Goal: Task Accomplishment & Management: Complete application form

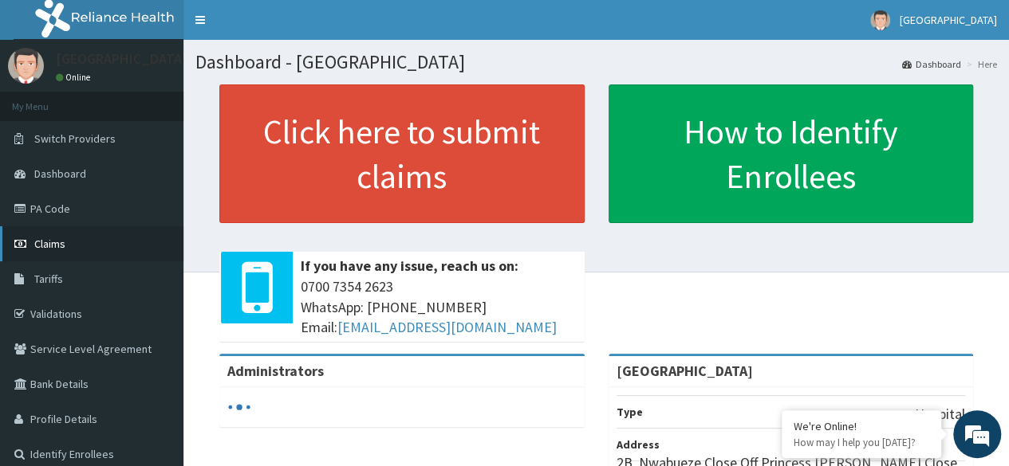
click at [56, 234] on link "Claims" at bounding box center [91, 243] width 183 height 35
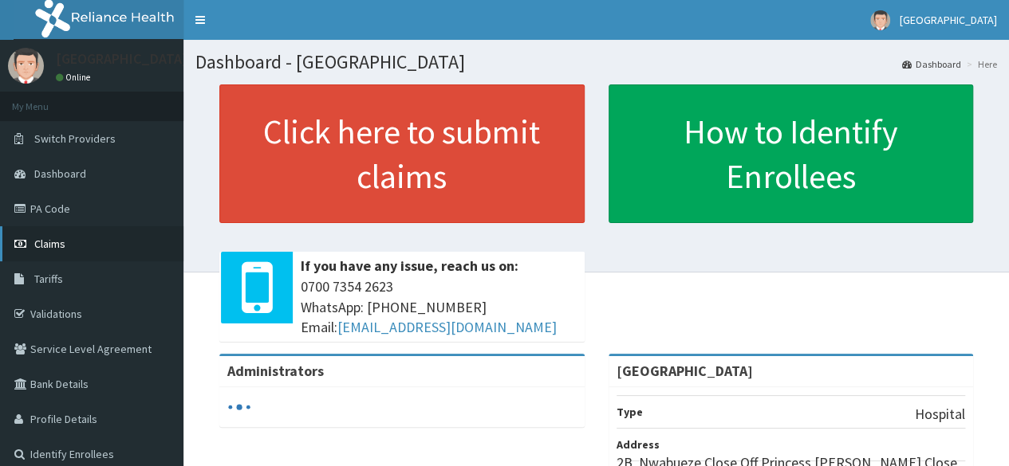
click at [62, 242] on span "Claims" at bounding box center [49, 244] width 31 height 14
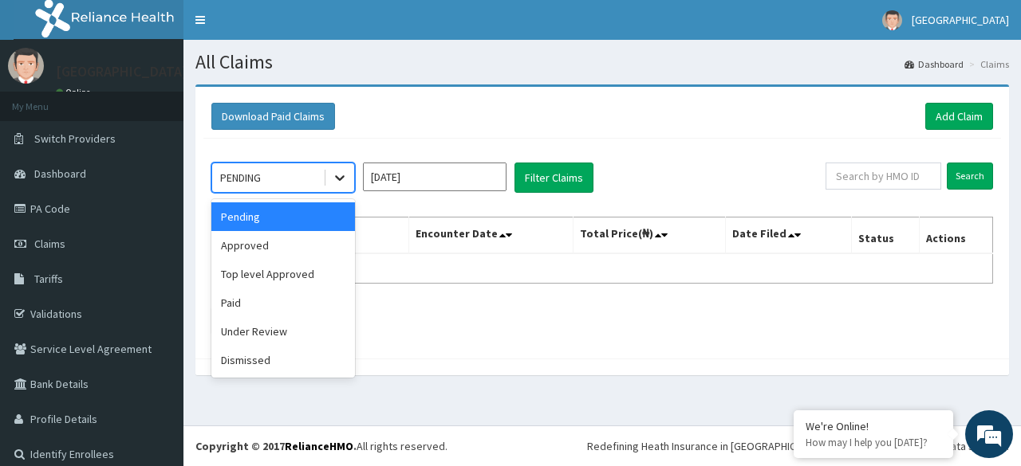
click at [333, 175] on icon at bounding box center [340, 178] width 16 height 16
click at [247, 292] on div "Paid" at bounding box center [283, 303] width 144 height 29
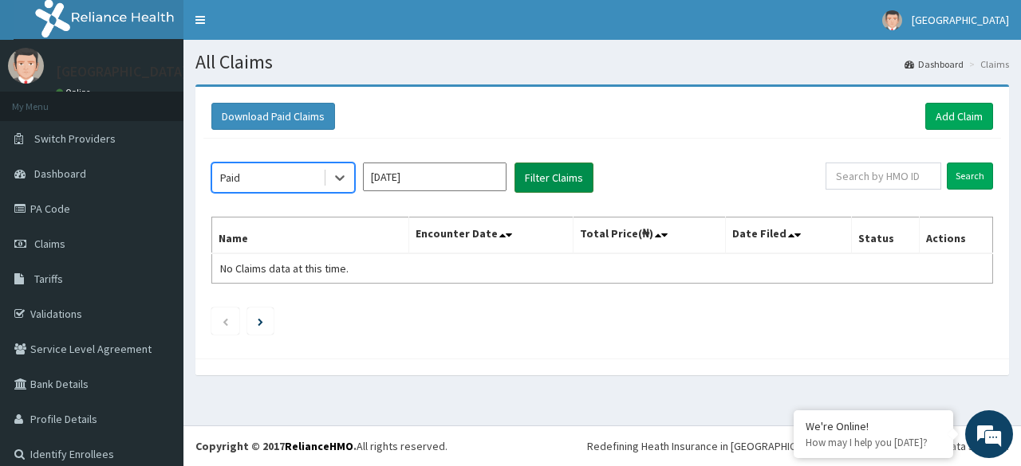
click at [536, 178] on button "Filter Claims" at bounding box center [553, 178] width 79 height 30
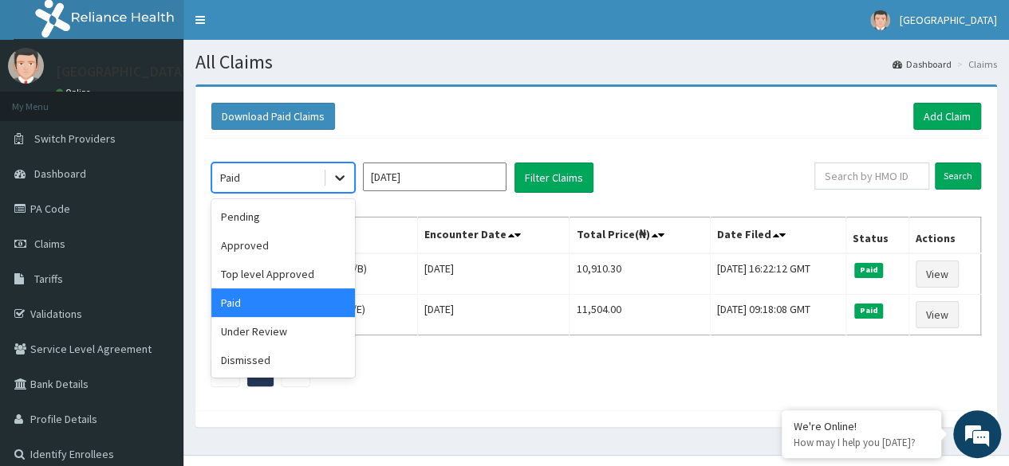
click at [336, 176] on icon at bounding box center [340, 179] width 10 height 6
click at [248, 242] on div "Approved" at bounding box center [283, 245] width 144 height 29
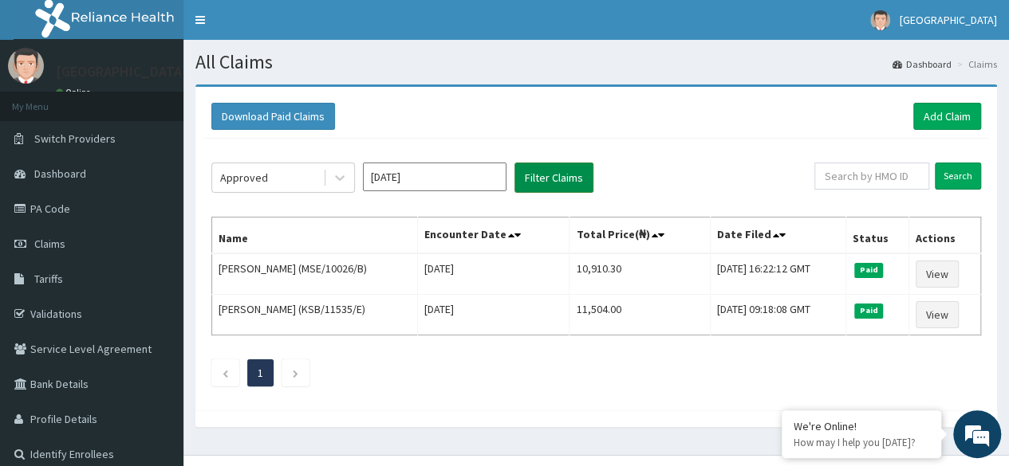
click at [554, 171] on button "Filter Claims" at bounding box center [553, 178] width 79 height 30
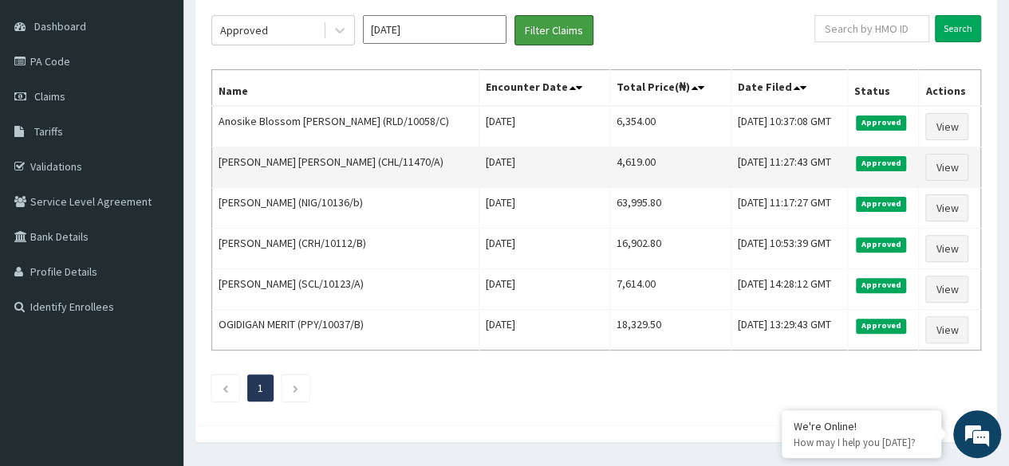
scroll to position [145, 0]
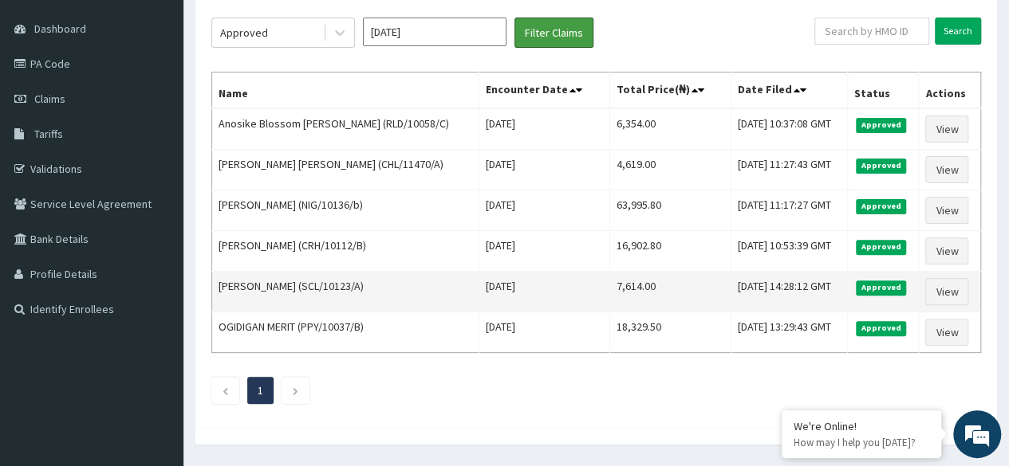
click at [514, 18] on button "Filter Claims" at bounding box center [553, 33] width 79 height 30
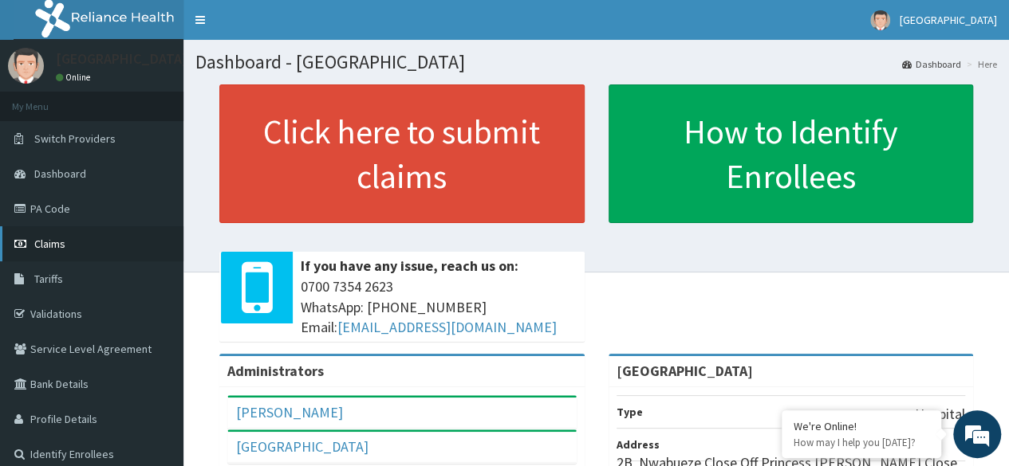
click at [48, 242] on span "Claims" at bounding box center [49, 244] width 31 height 14
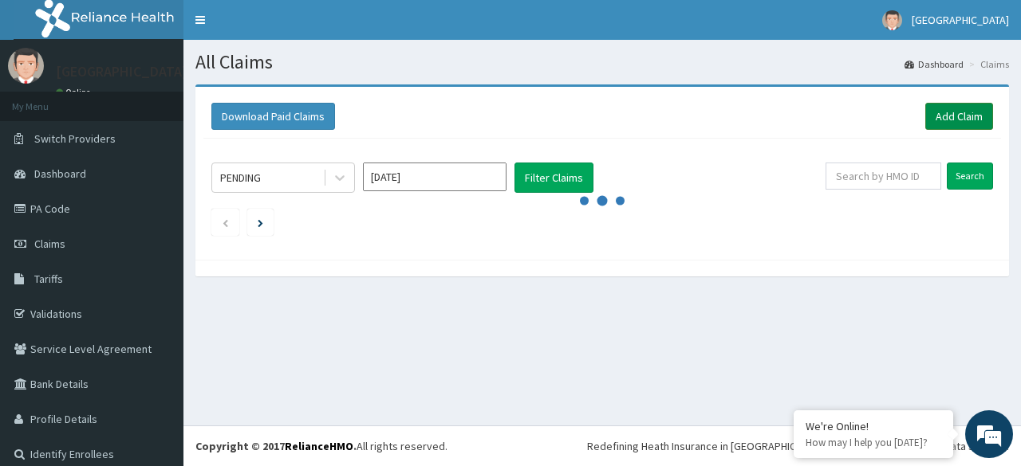
click at [938, 114] on link "Add Claim" at bounding box center [959, 116] width 68 height 27
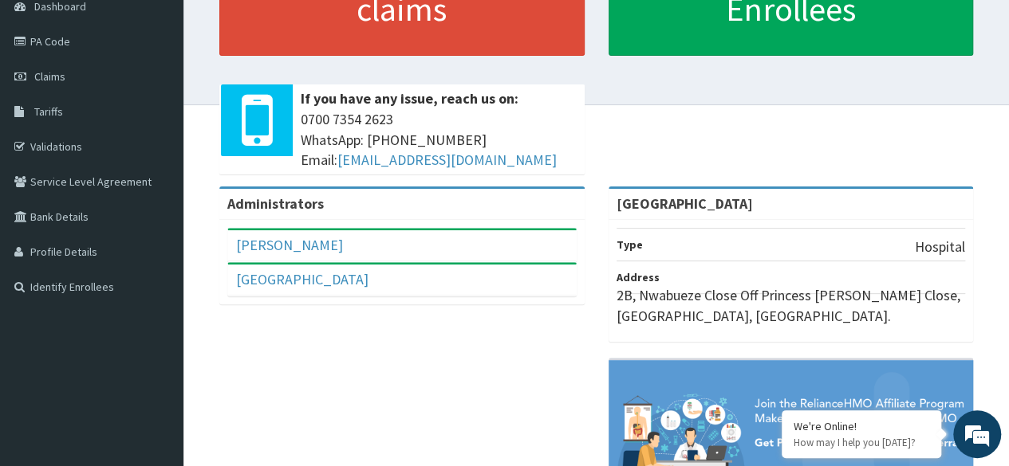
scroll to position [166, 0]
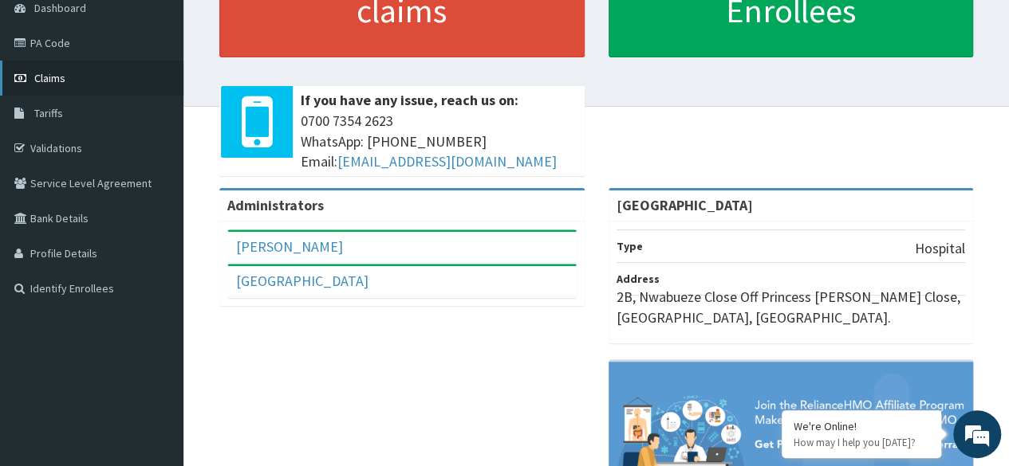
click at [57, 72] on span "Claims" at bounding box center [49, 78] width 31 height 14
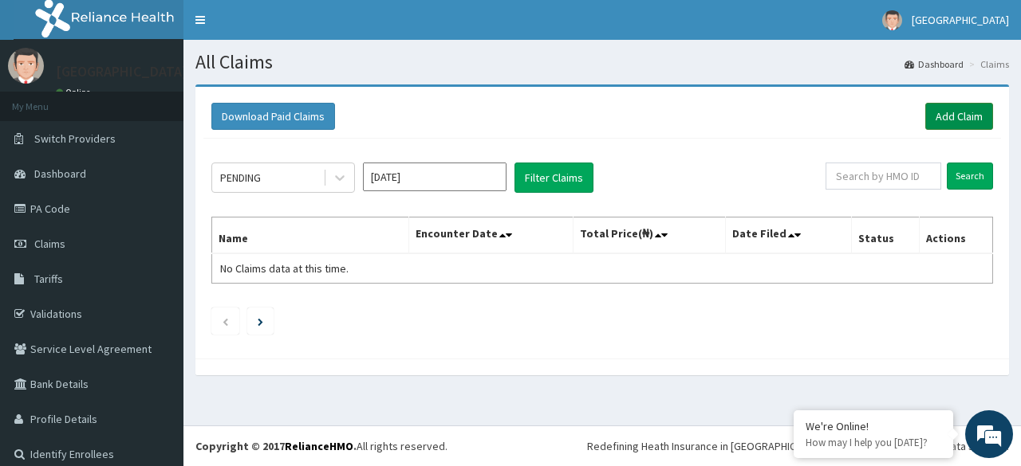
click at [962, 118] on link "Add Claim" at bounding box center [959, 116] width 68 height 27
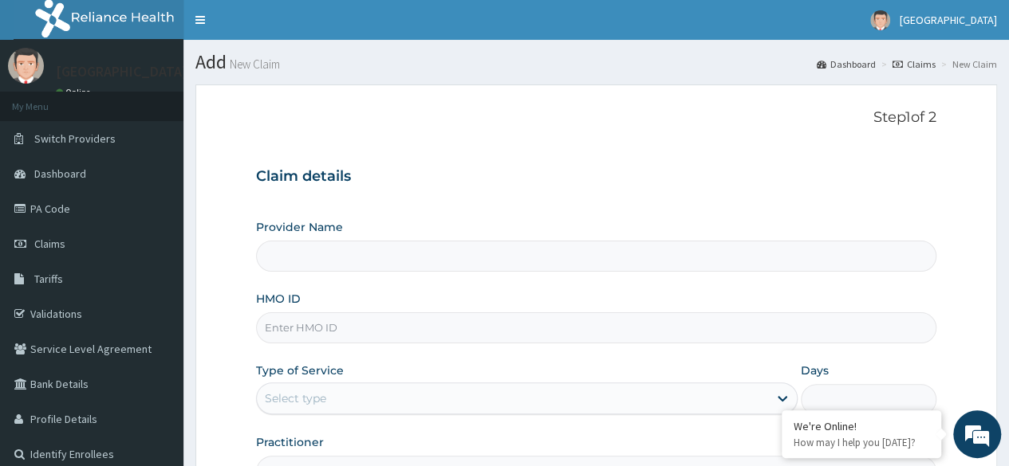
type input "[GEOGRAPHIC_DATA]"
click at [628, 340] on input "HMO ID" at bounding box center [596, 328] width 680 height 31
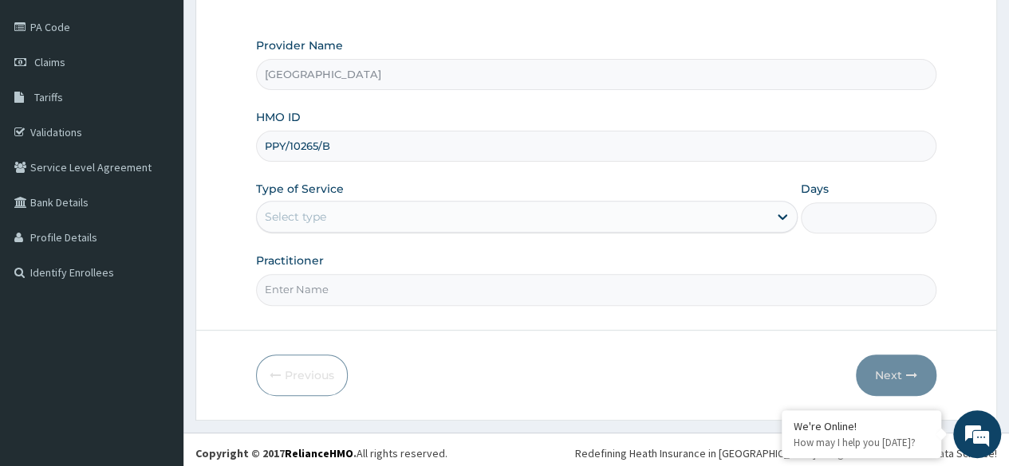
scroll to position [185, 0]
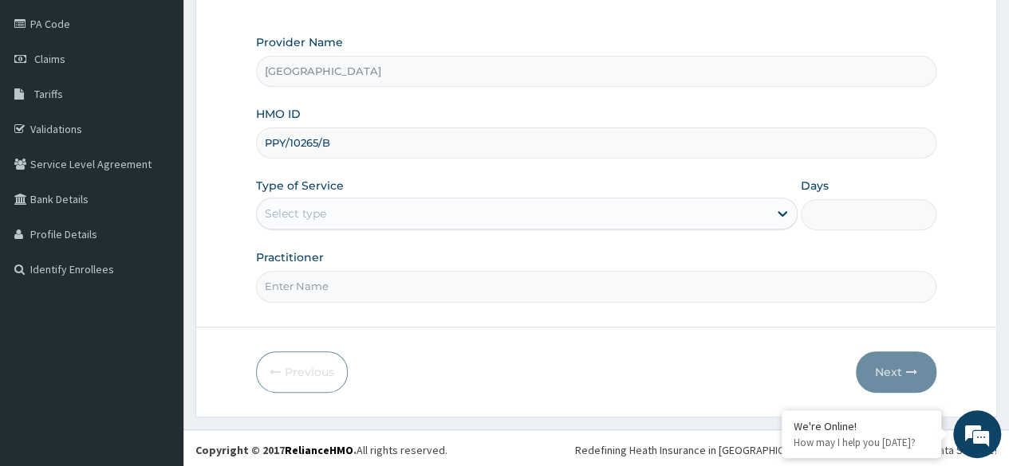
type input "PPY/10265/B"
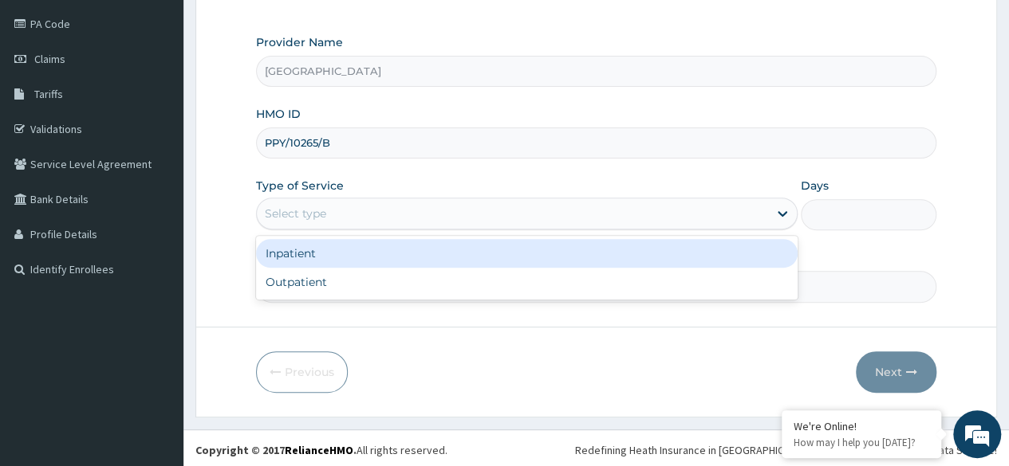
click at [424, 213] on div "Select type" at bounding box center [512, 214] width 511 height 26
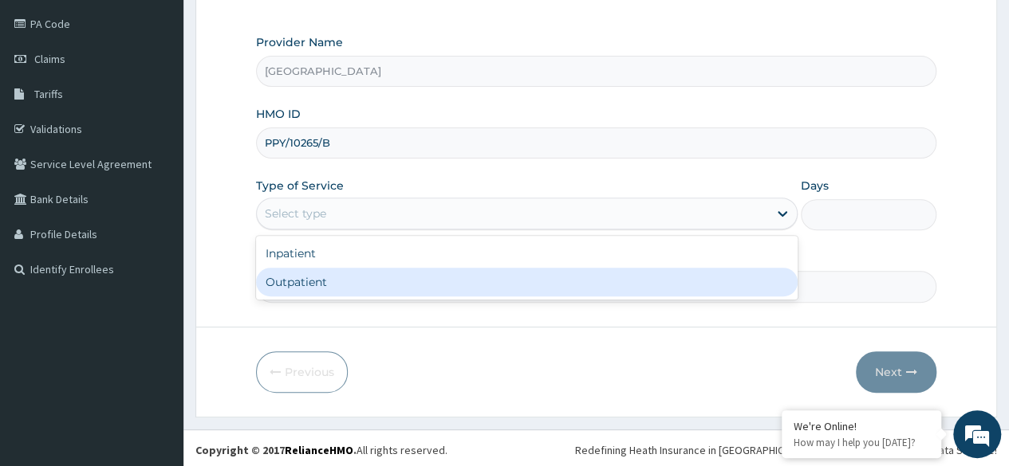
click at [369, 277] on div "Outpatient" at bounding box center [526, 282] width 541 height 29
type input "1"
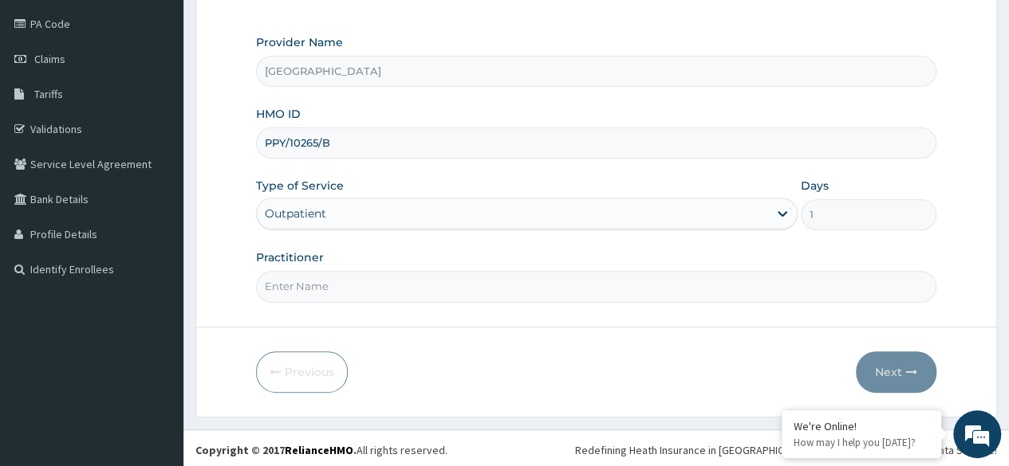
click at [685, 286] on input "Practitioner" at bounding box center [596, 286] width 680 height 31
type input "[PERSON_NAME]"
click at [898, 363] on button "Next" at bounding box center [895, 372] width 81 height 41
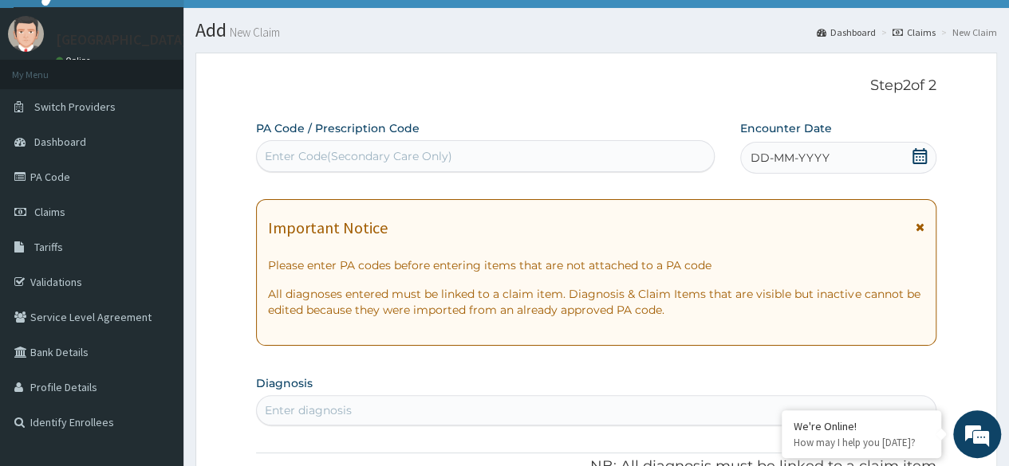
scroll to position [0, 0]
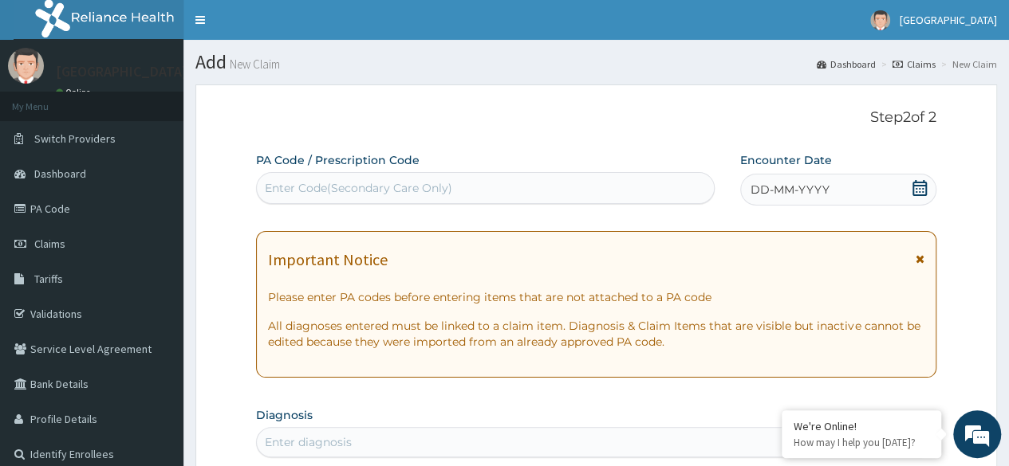
click at [765, 185] on span "DD-MM-YYYY" at bounding box center [789, 190] width 79 height 16
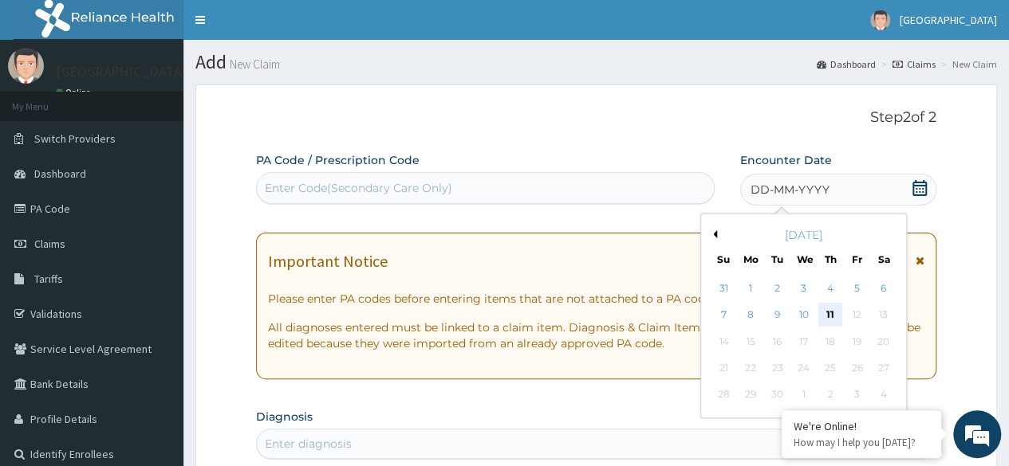
click at [829, 311] on div "11" at bounding box center [830, 316] width 24 height 24
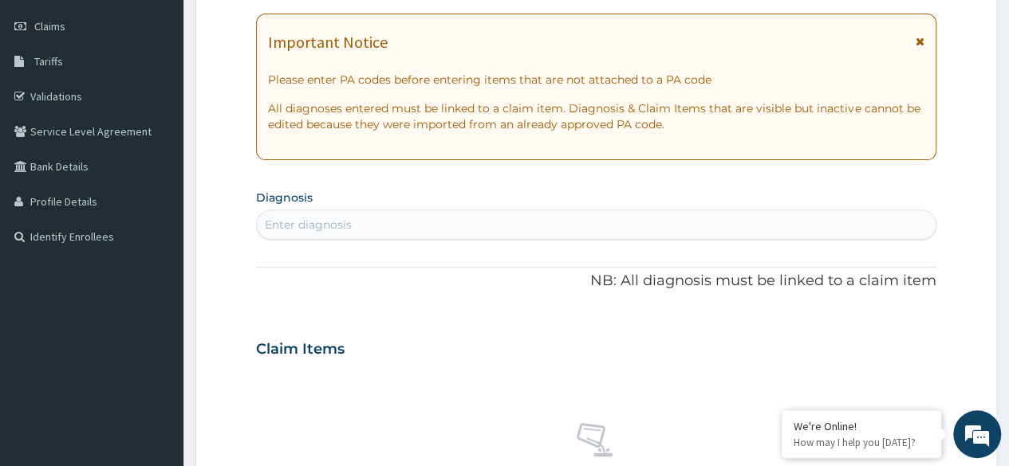
scroll to position [228, 0]
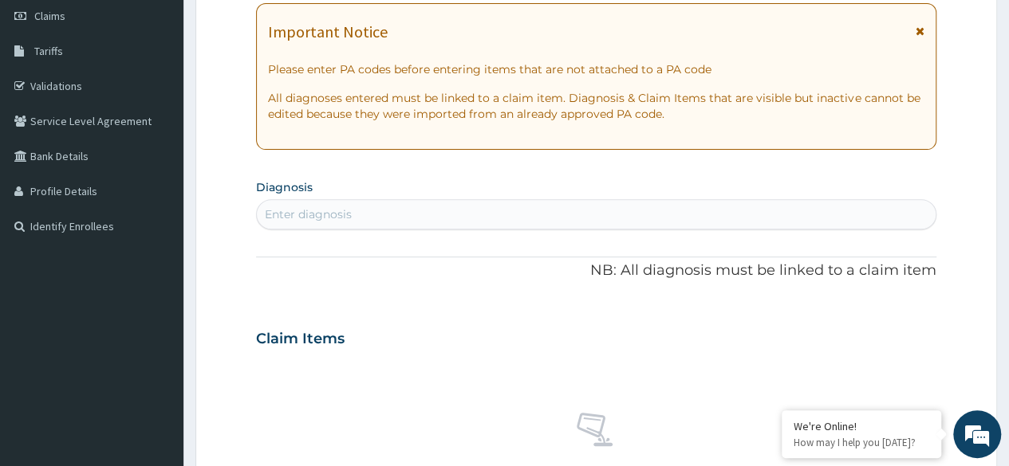
click at [439, 206] on div "Enter diagnosis" at bounding box center [596, 215] width 678 height 26
type input "B"
type input "MALAR"
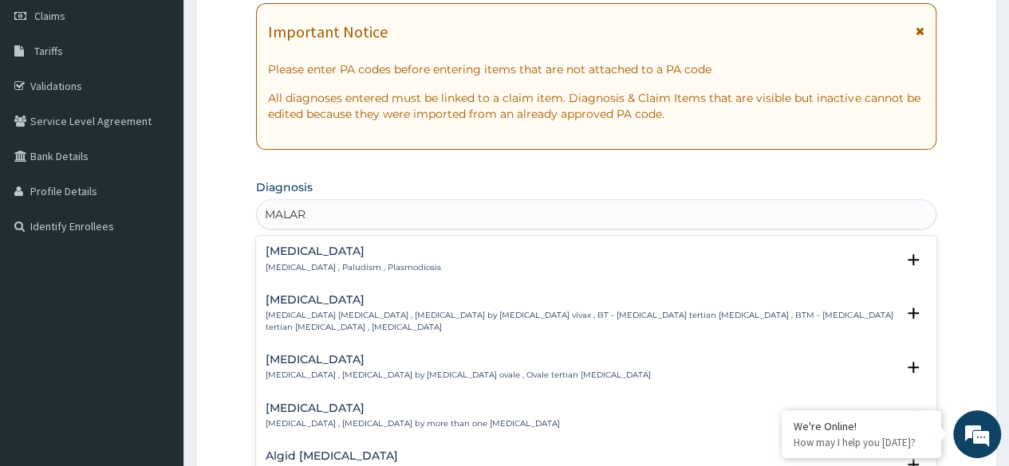
click at [323, 265] on p "[MEDICAL_DATA] , Paludism , Plasmodiosis" at bounding box center [352, 267] width 175 height 11
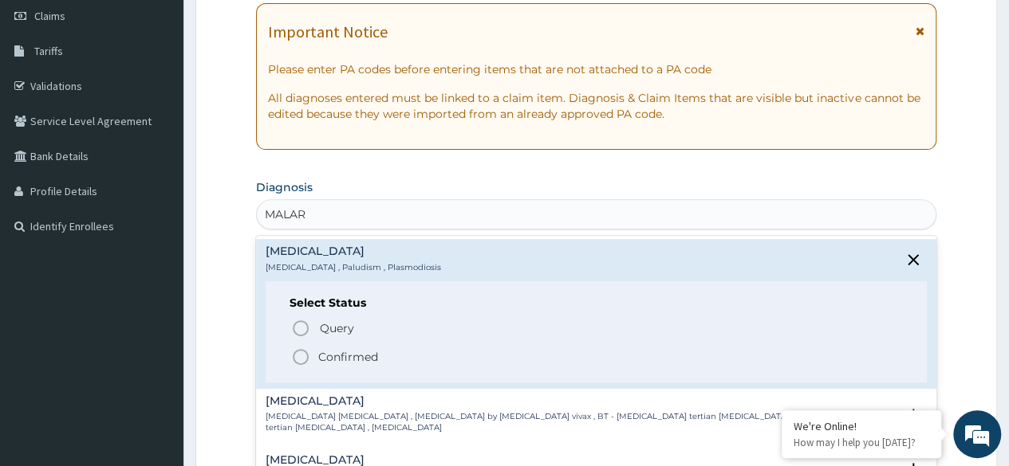
click at [300, 350] on circle "status option filled" at bounding box center [300, 357] width 14 height 14
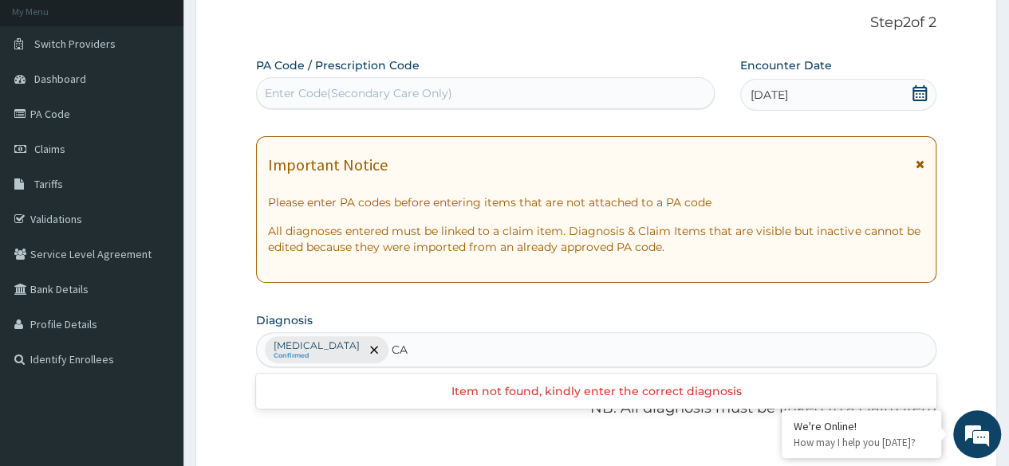
scroll to position [66, 0]
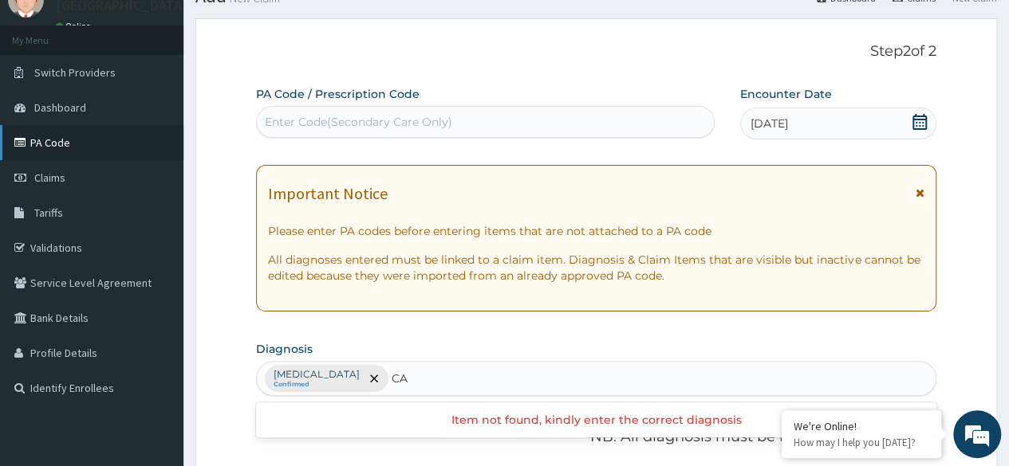
type input "CA"
click at [53, 146] on link "PA Code" at bounding box center [91, 142] width 183 height 35
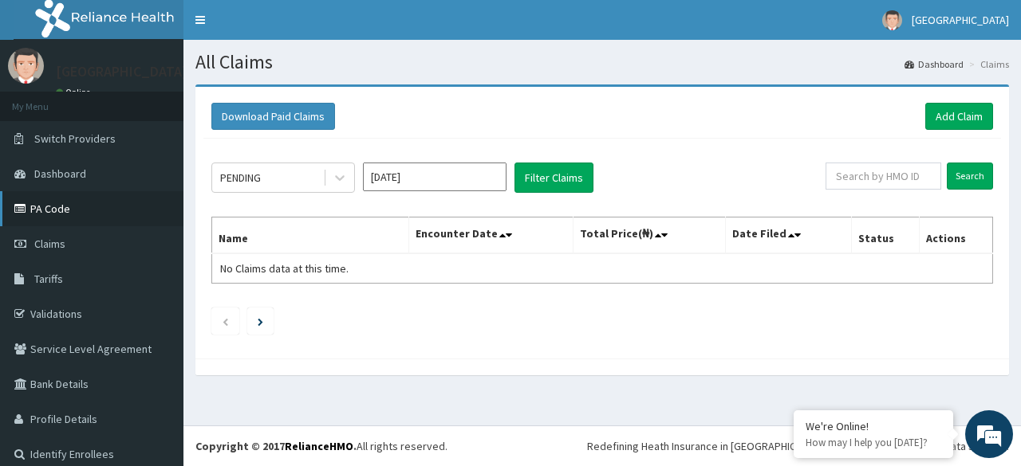
click at [61, 200] on link "PA Code" at bounding box center [91, 208] width 183 height 35
